Goal: Task Accomplishment & Management: Use online tool/utility

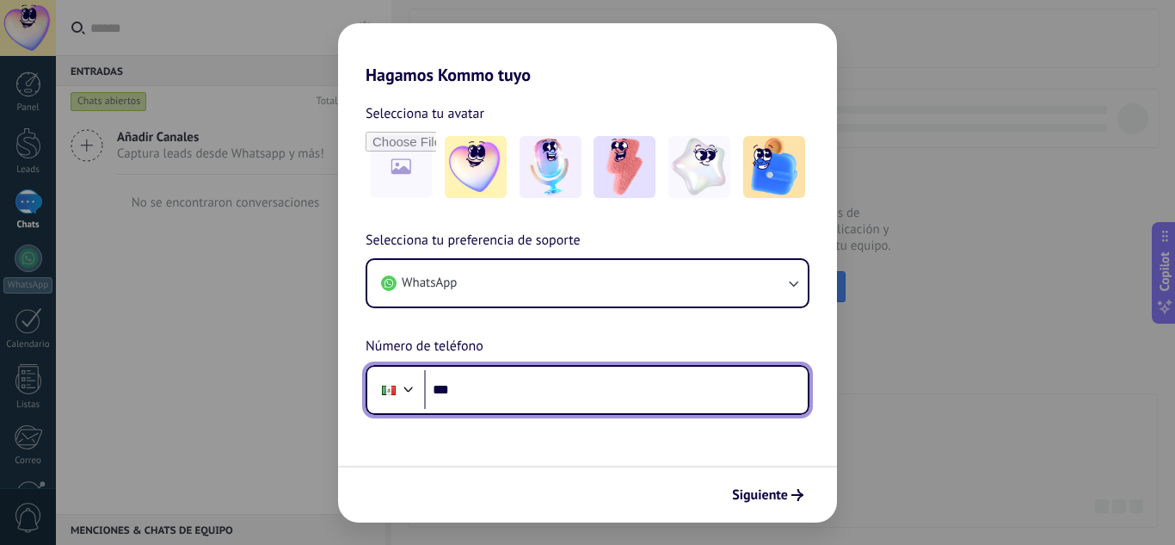
click at [626, 398] on input "***" at bounding box center [616, 390] width 384 height 40
type input "**********"
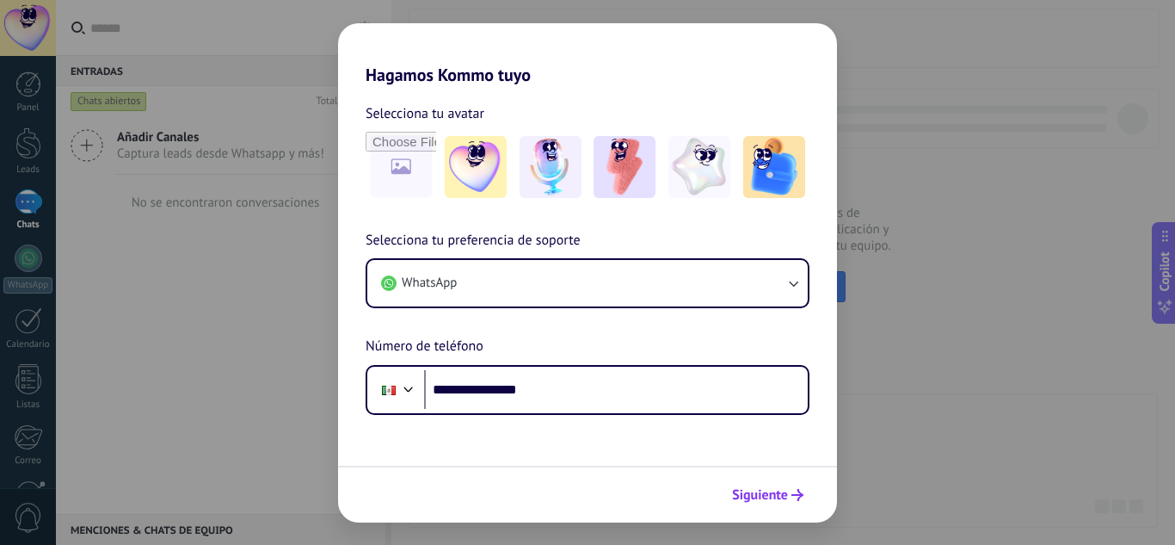
click at [784, 493] on span "Siguiente" at bounding box center [760, 495] width 56 height 12
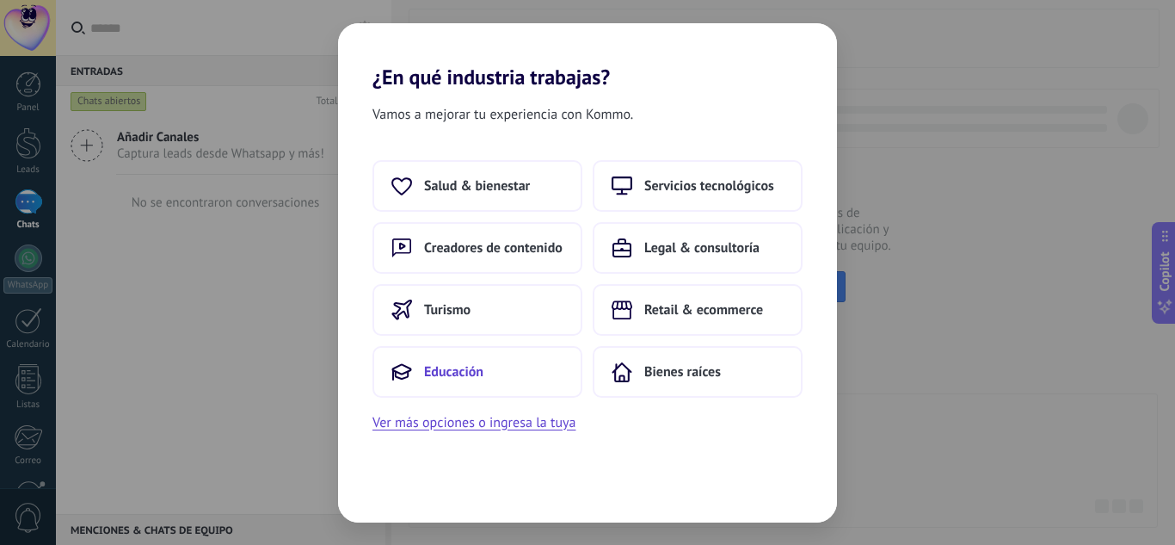
click at [455, 373] on span "Educación" at bounding box center [453, 371] width 59 height 17
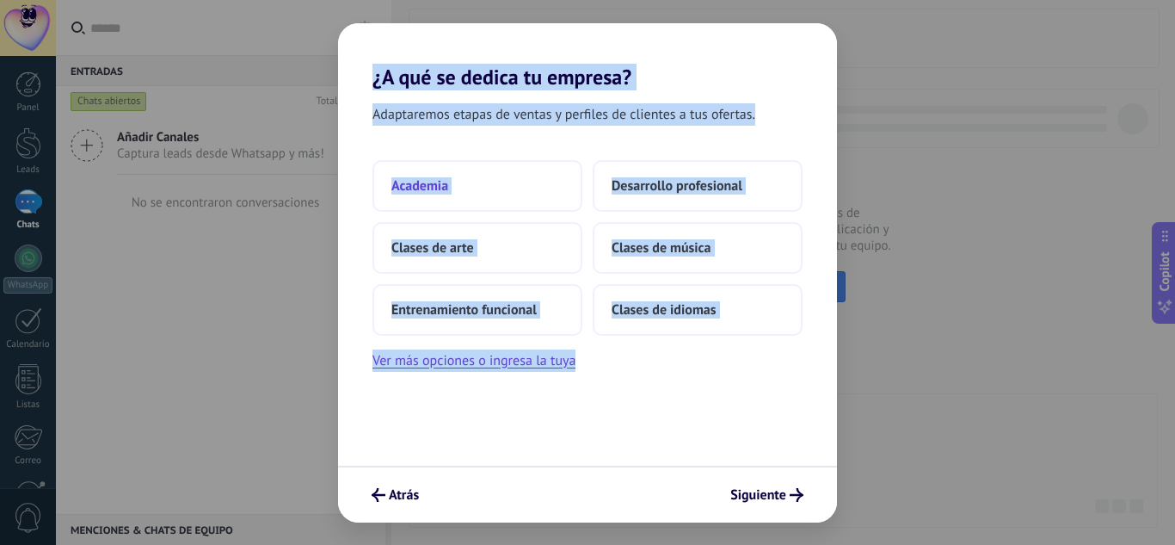
click at [459, 188] on button "Academia" at bounding box center [478, 186] width 210 height 52
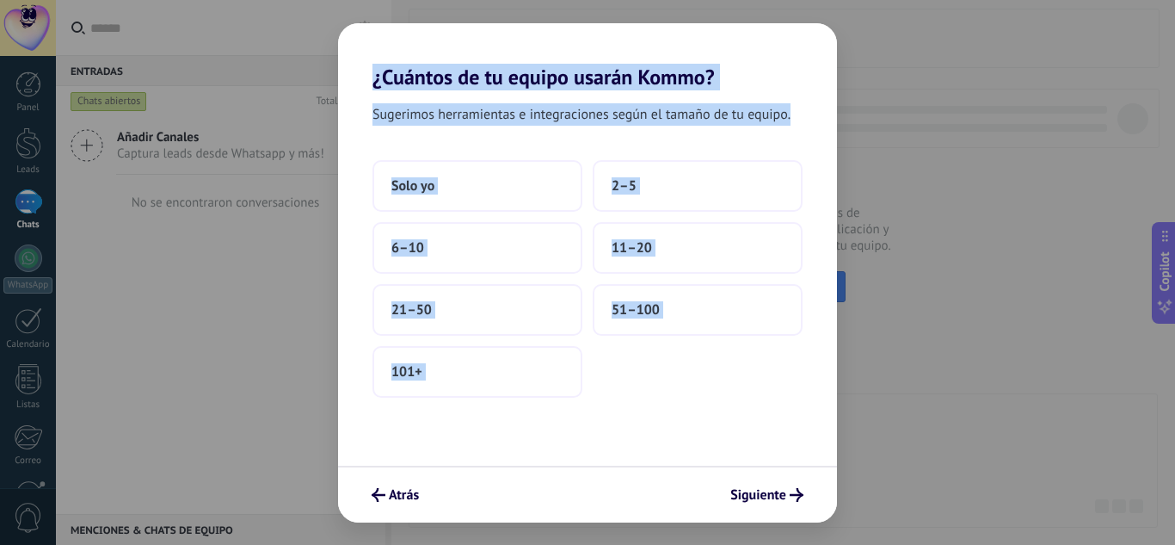
click at [510, 156] on div "Sugerimos herramientas e integraciones según el tamaño de tu equipo. Solo yo 2–…" at bounding box center [587, 277] width 499 height 376
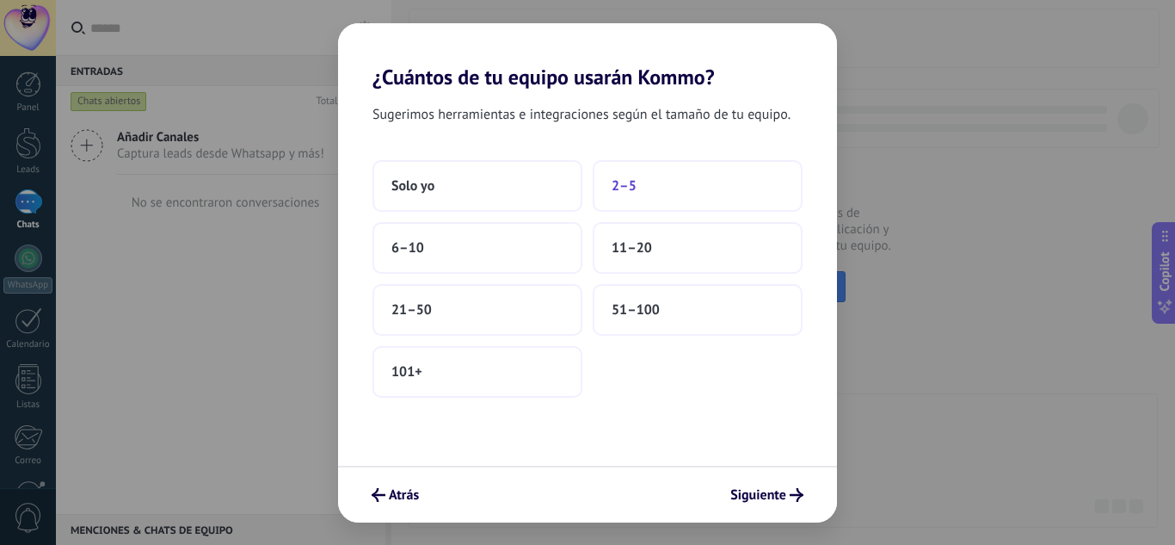
click at [684, 180] on button "2–5" at bounding box center [698, 186] width 210 height 52
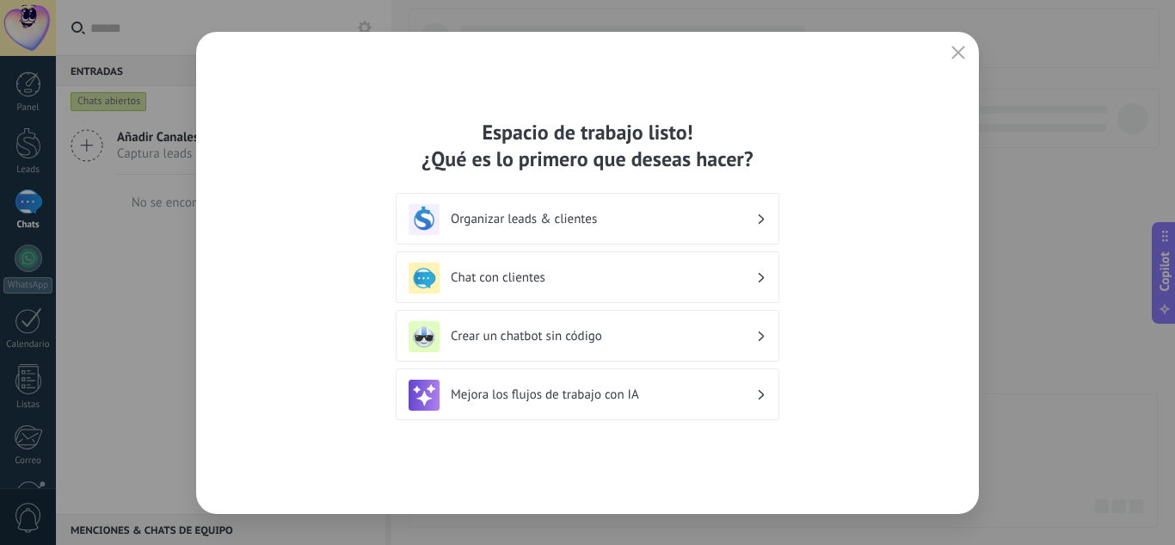
click at [673, 268] on div "Chat con clientes" at bounding box center [588, 277] width 358 height 31
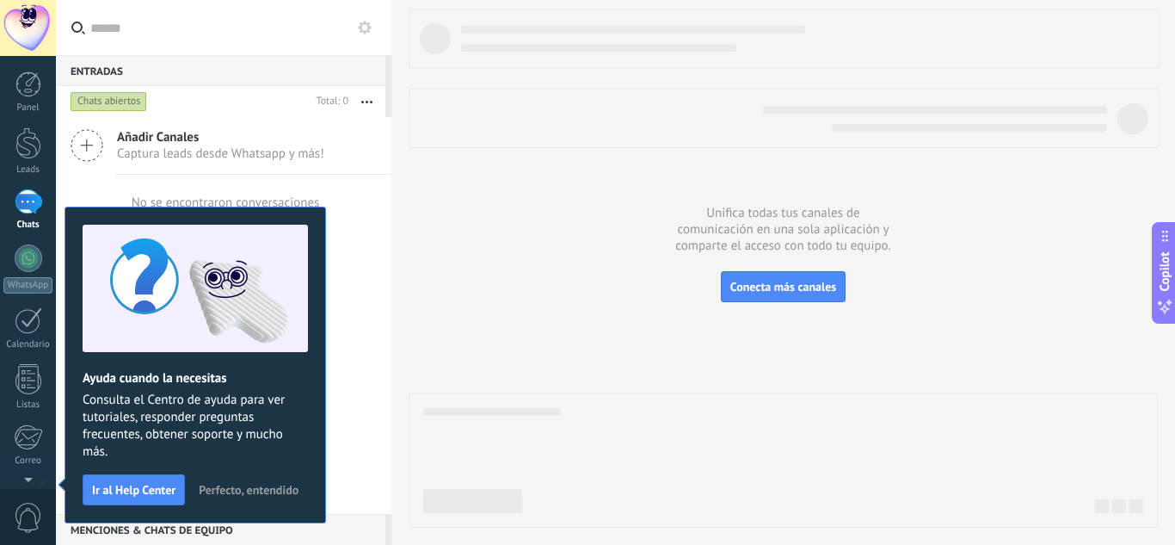
click at [263, 489] on span "Perfecto, entendido" at bounding box center [249, 490] width 100 height 12
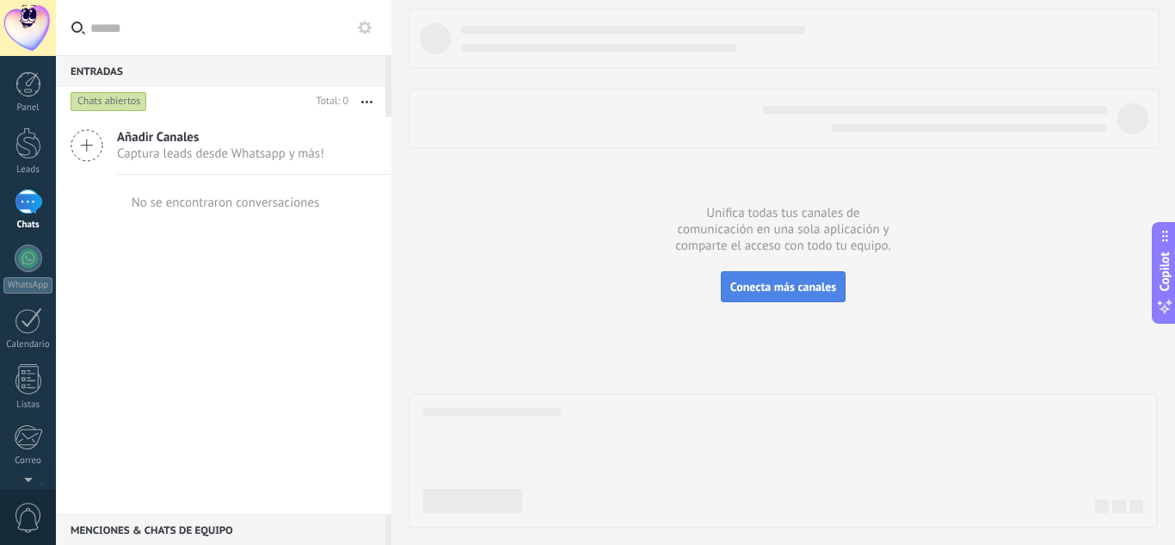
click at [791, 285] on span "Conecta más canales" at bounding box center [784, 286] width 106 height 15
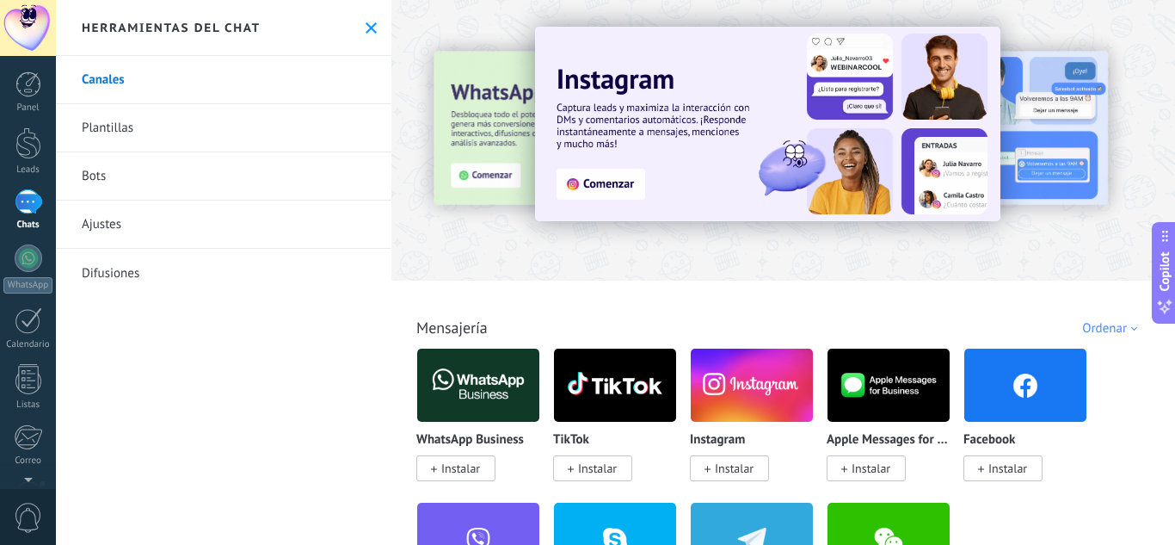
click at [462, 385] on img at bounding box center [478, 384] width 122 height 83
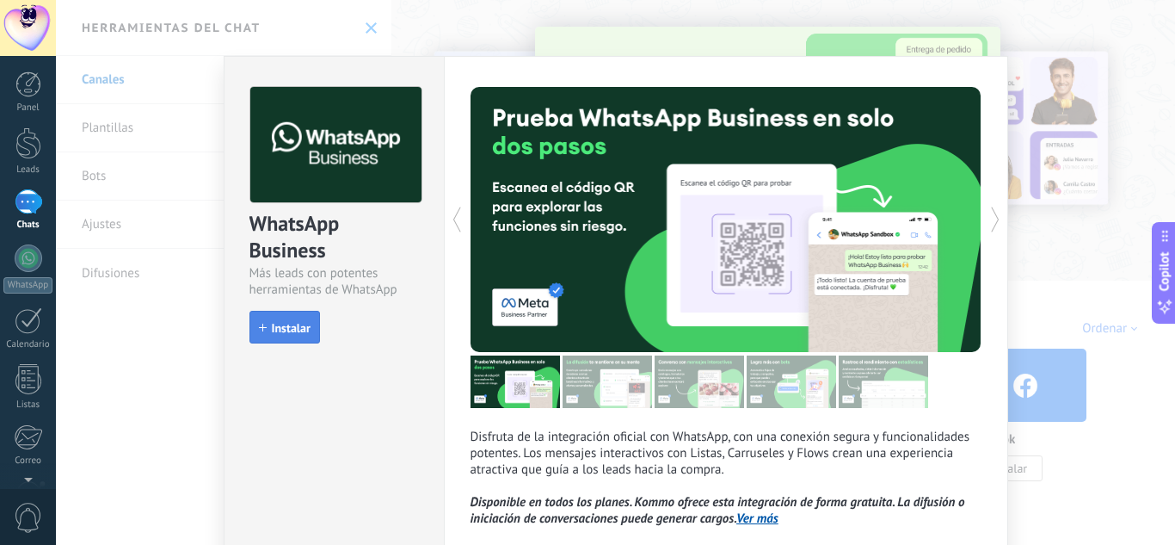
click at [289, 319] on button "Instalar" at bounding box center [285, 327] width 71 height 33
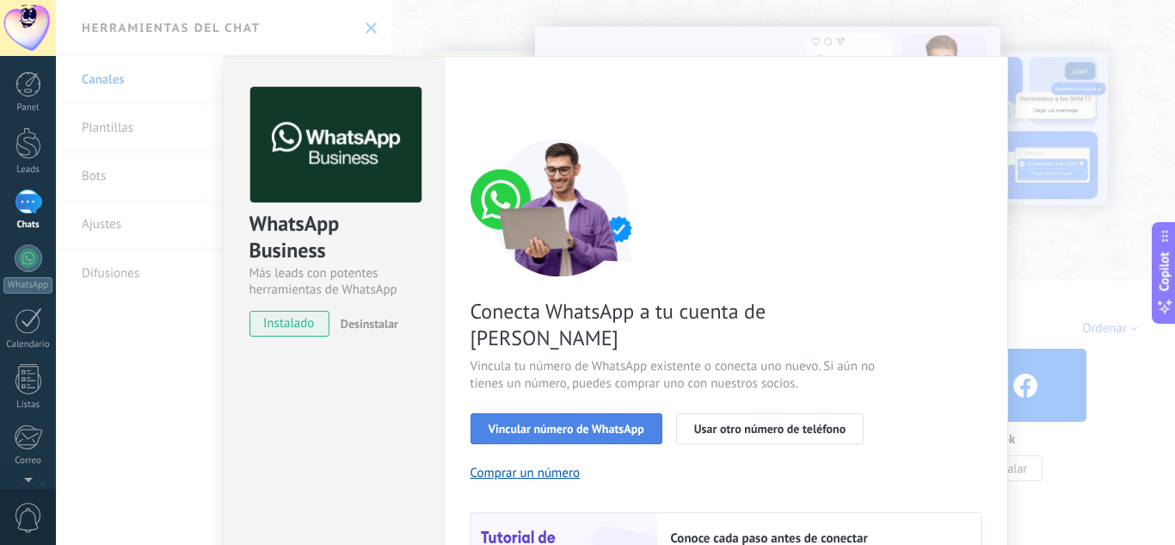
click at [582, 422] on span "Vincular número de WhatsApp" at bounding box center [567, 428] width 156 height 12
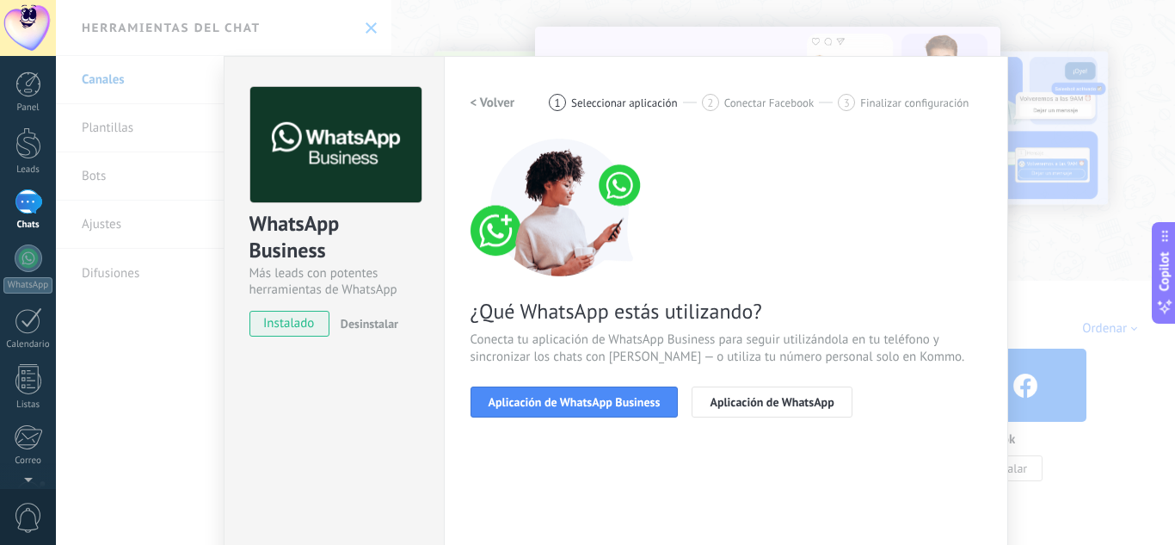
click at [582, 407] on span "Aplicación de WhatsApp Business" at bounding box center [575, 402] width 172 height 12
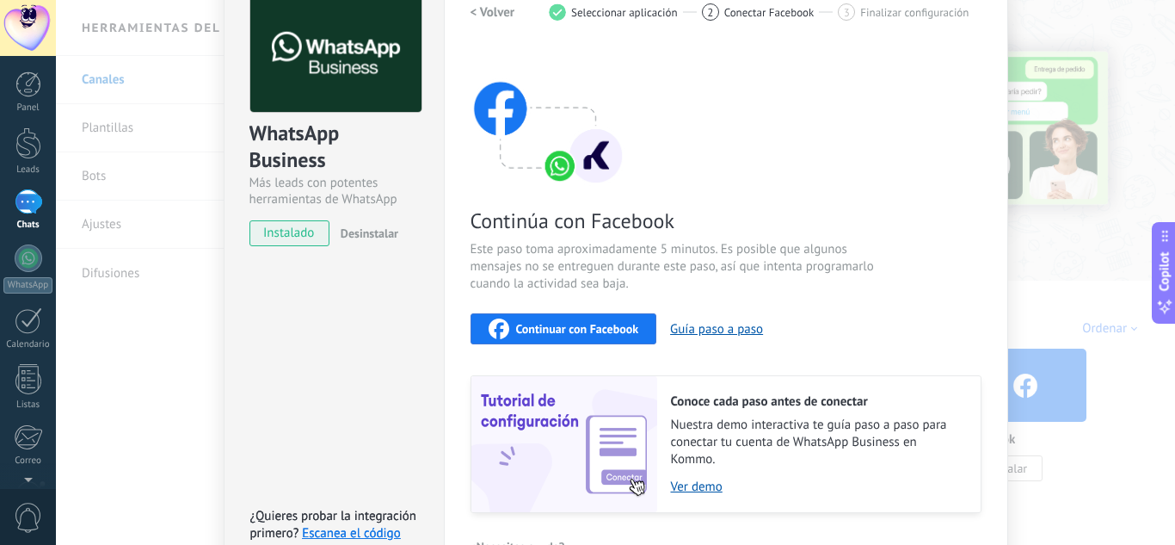
scroll to position [91, 0]
